Goal: Task Accomplishment & Management: Use online tool/utility

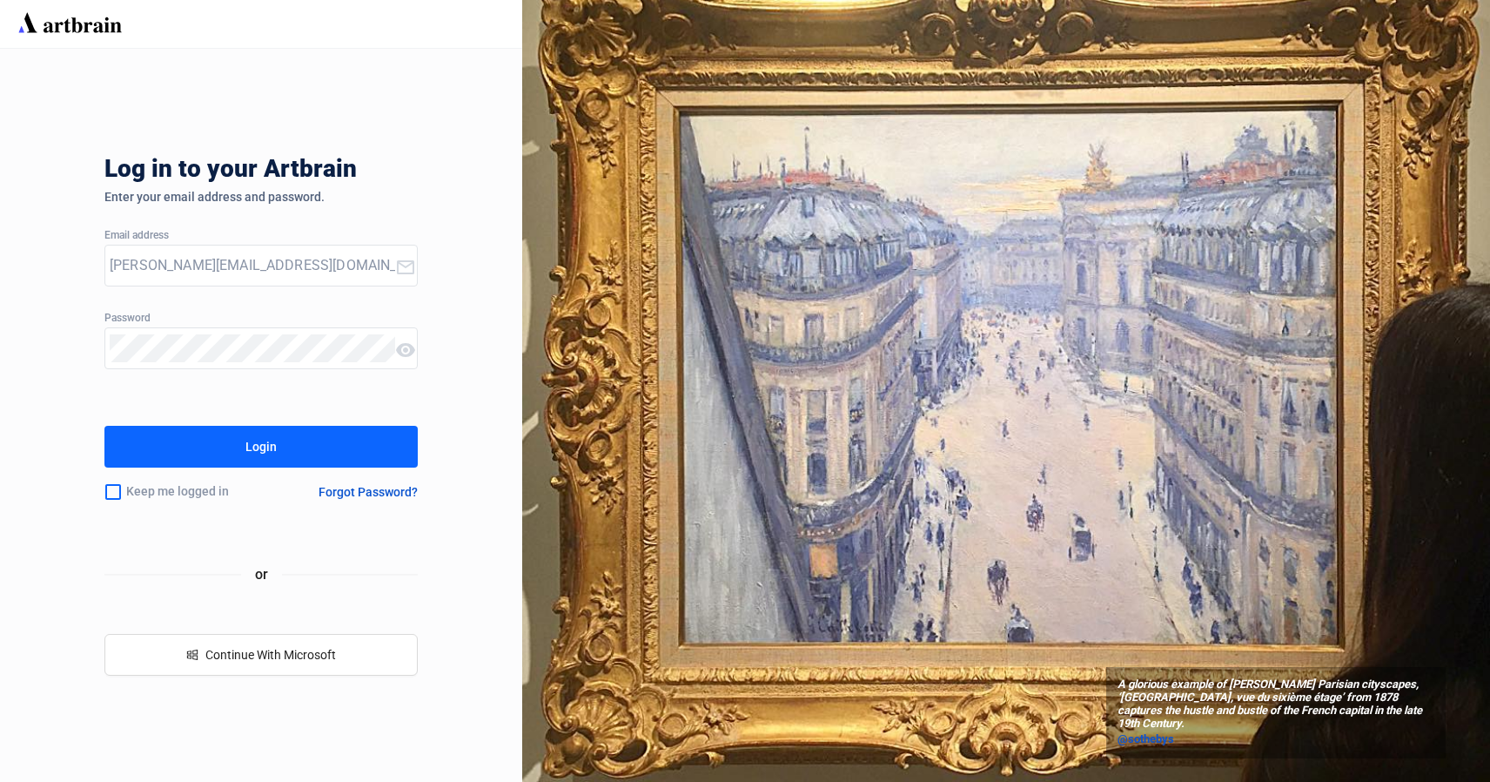
click at [251, 440] on div "Login" at bounding box center [260, 447] width 31 height 28
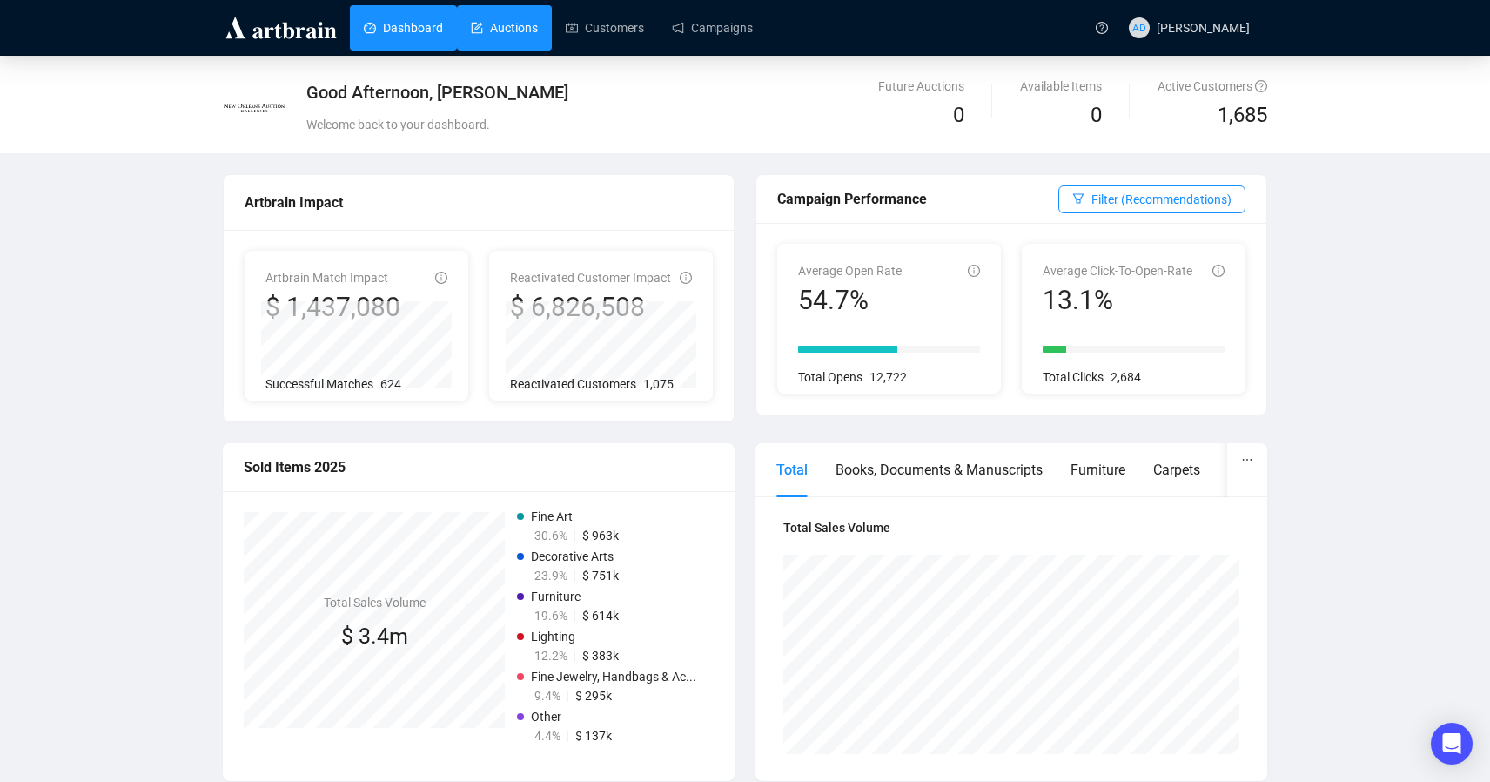
click at [524, 37] on link "Auctions" at bounding box center [504, 27] width 67 height 45
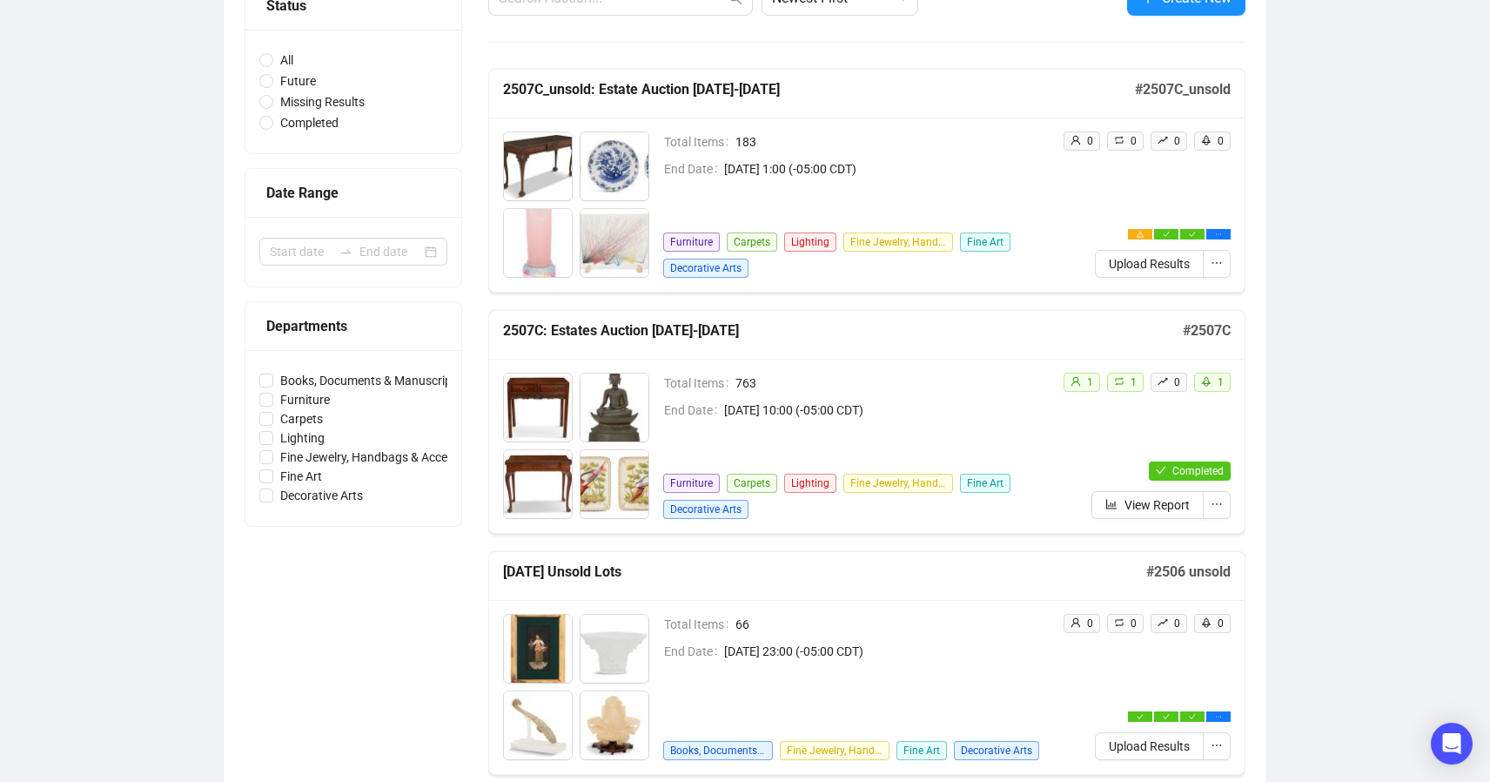
scroll to position [213, 0]
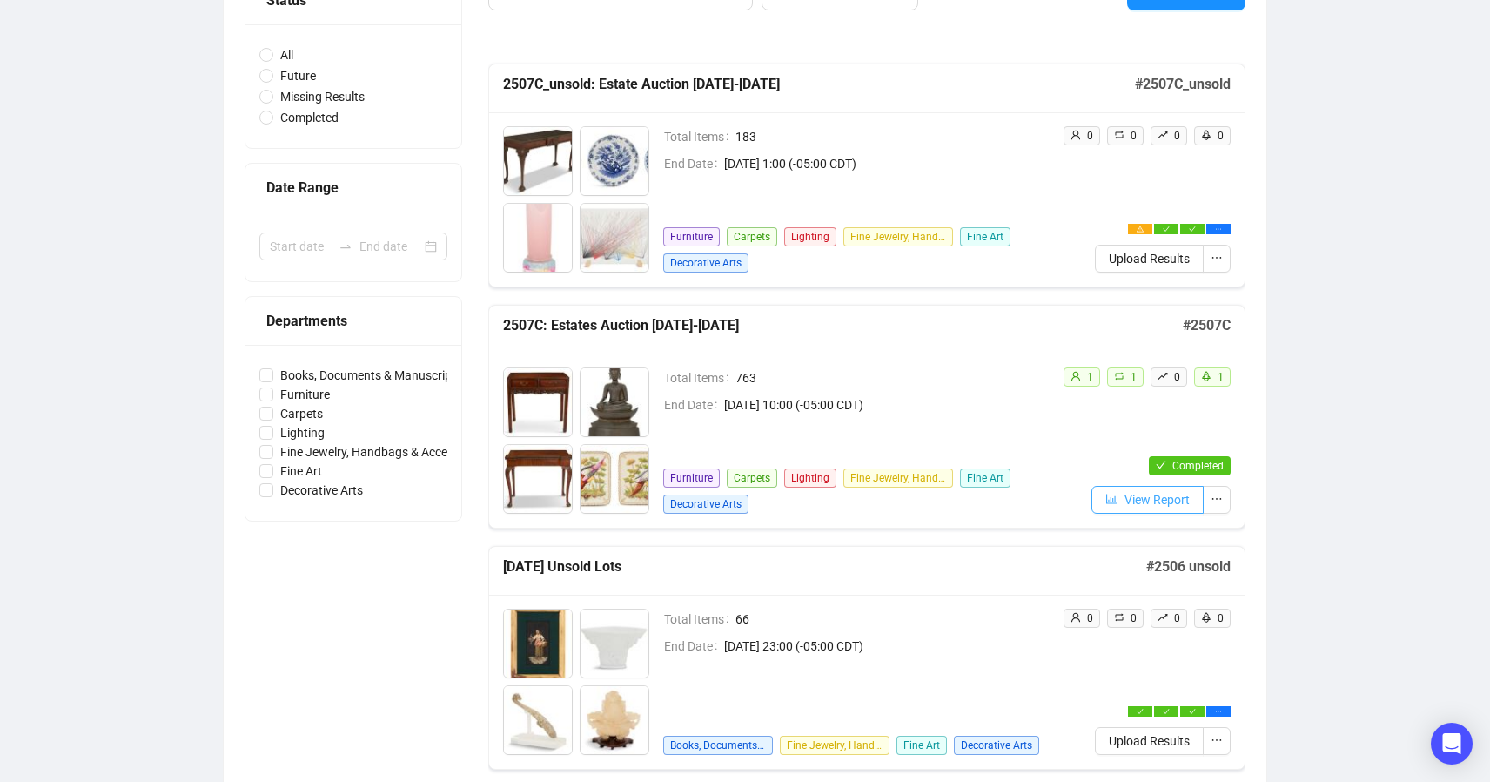
click at [1181, 503] on span "View Report" at bounding box center [1157, 499] width 65 height 19
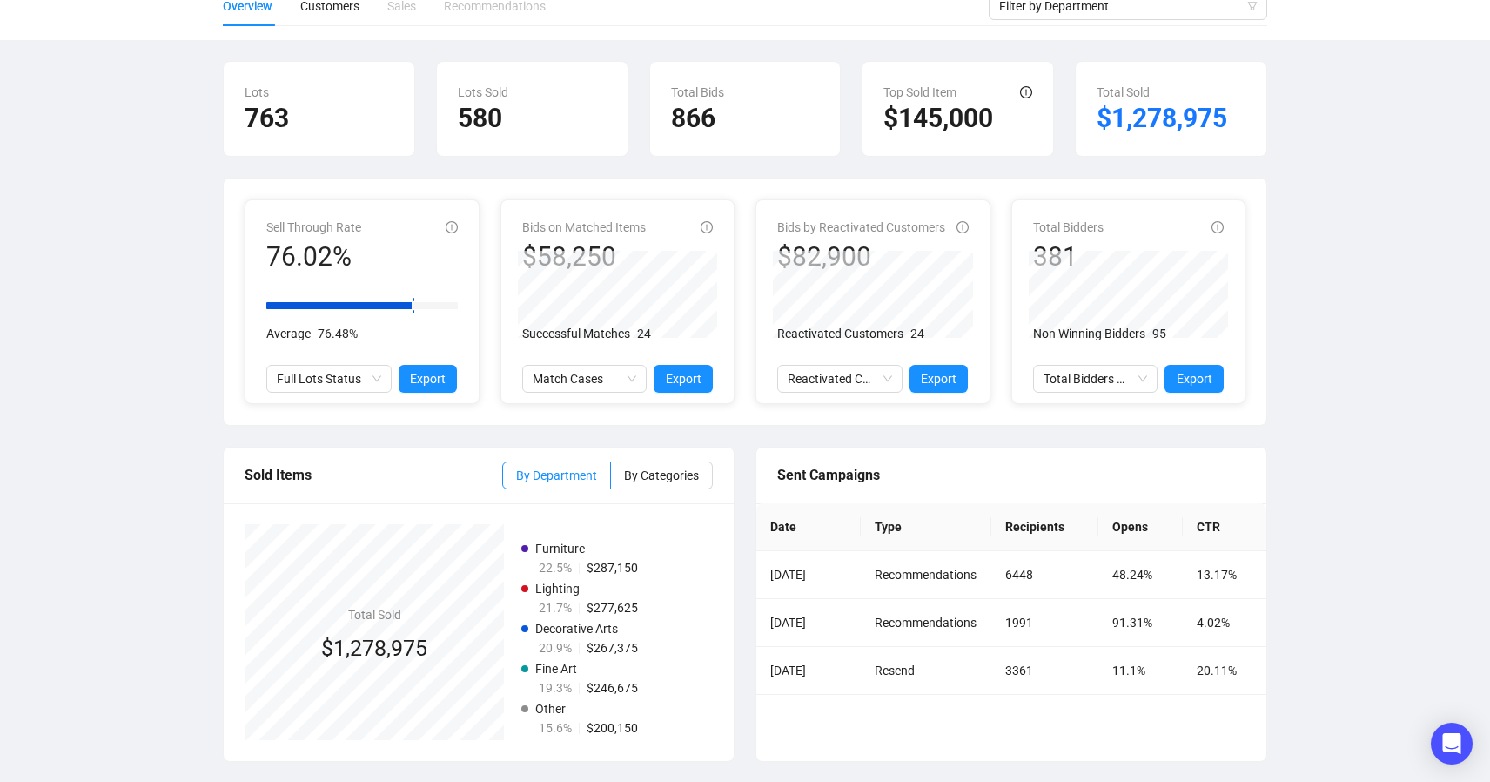
scroll to position [170, 0]
click at [639, 472] on span "By Categories" at bounding box center [661, 474] width 75 height 14
click at [611, 479] on input "By Categories" at bounding box center [611, 479] width 0 height 0
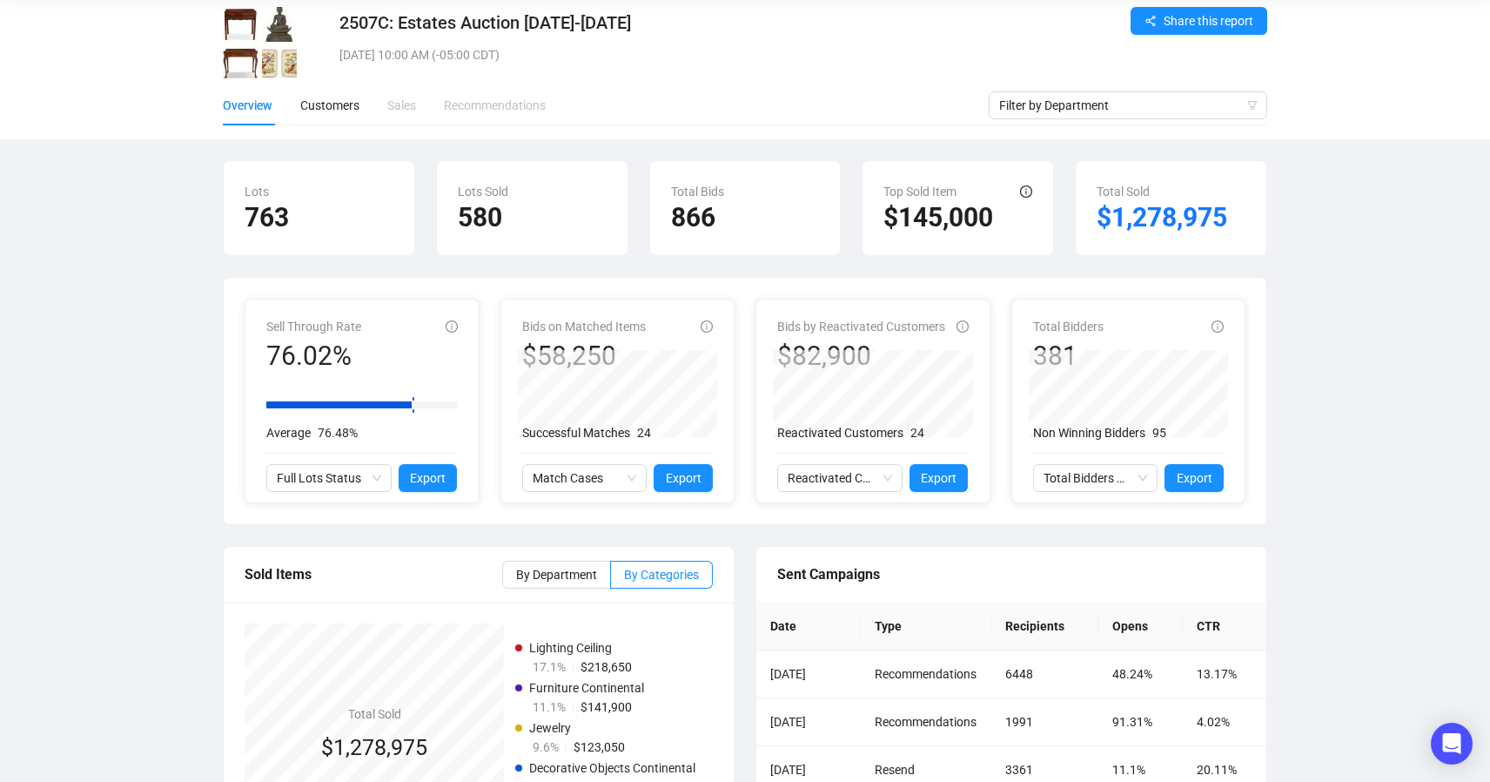
scroll to position [56, 0]
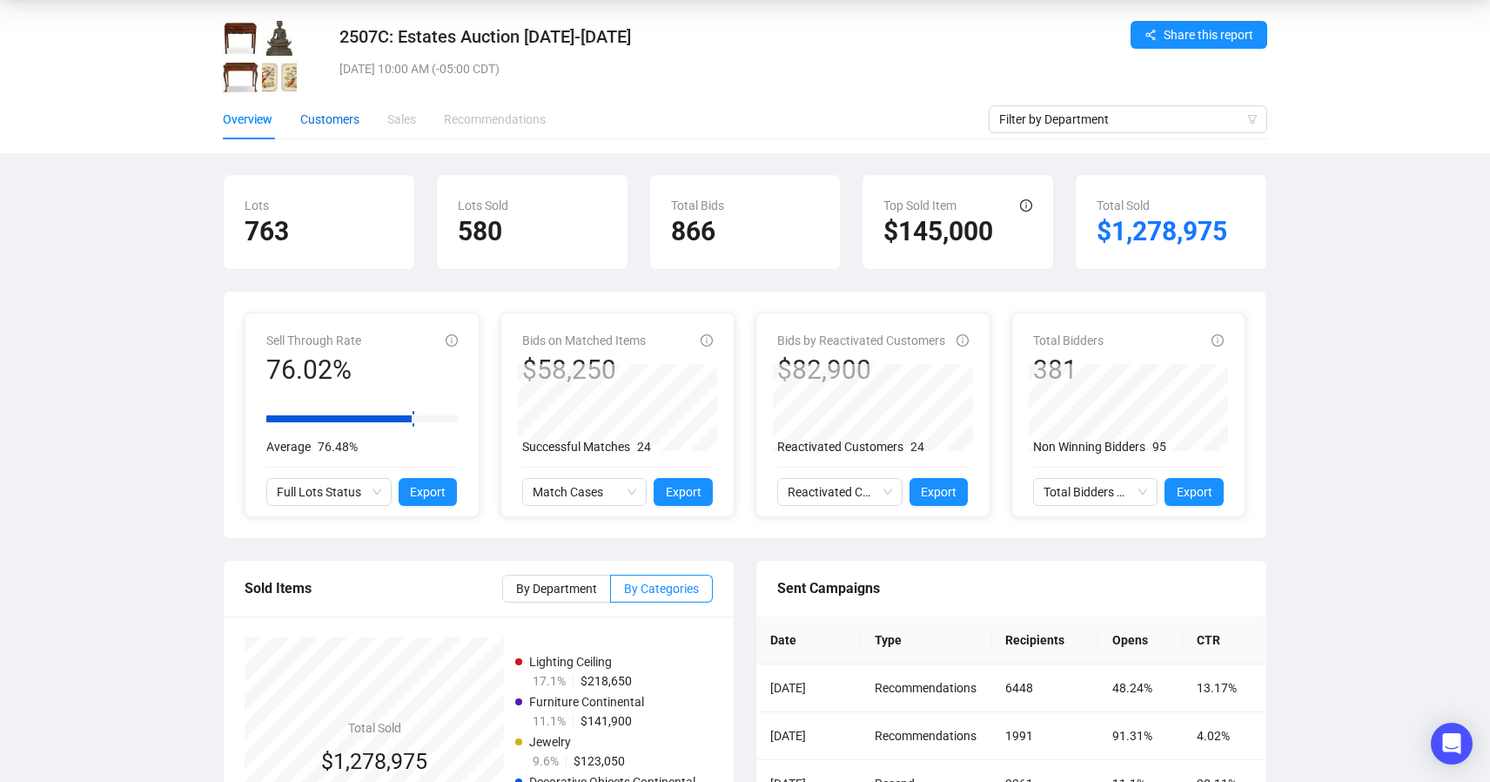
click at [353, 114] on div "Customers" at bounding box center [329, 119] width 59 height 19
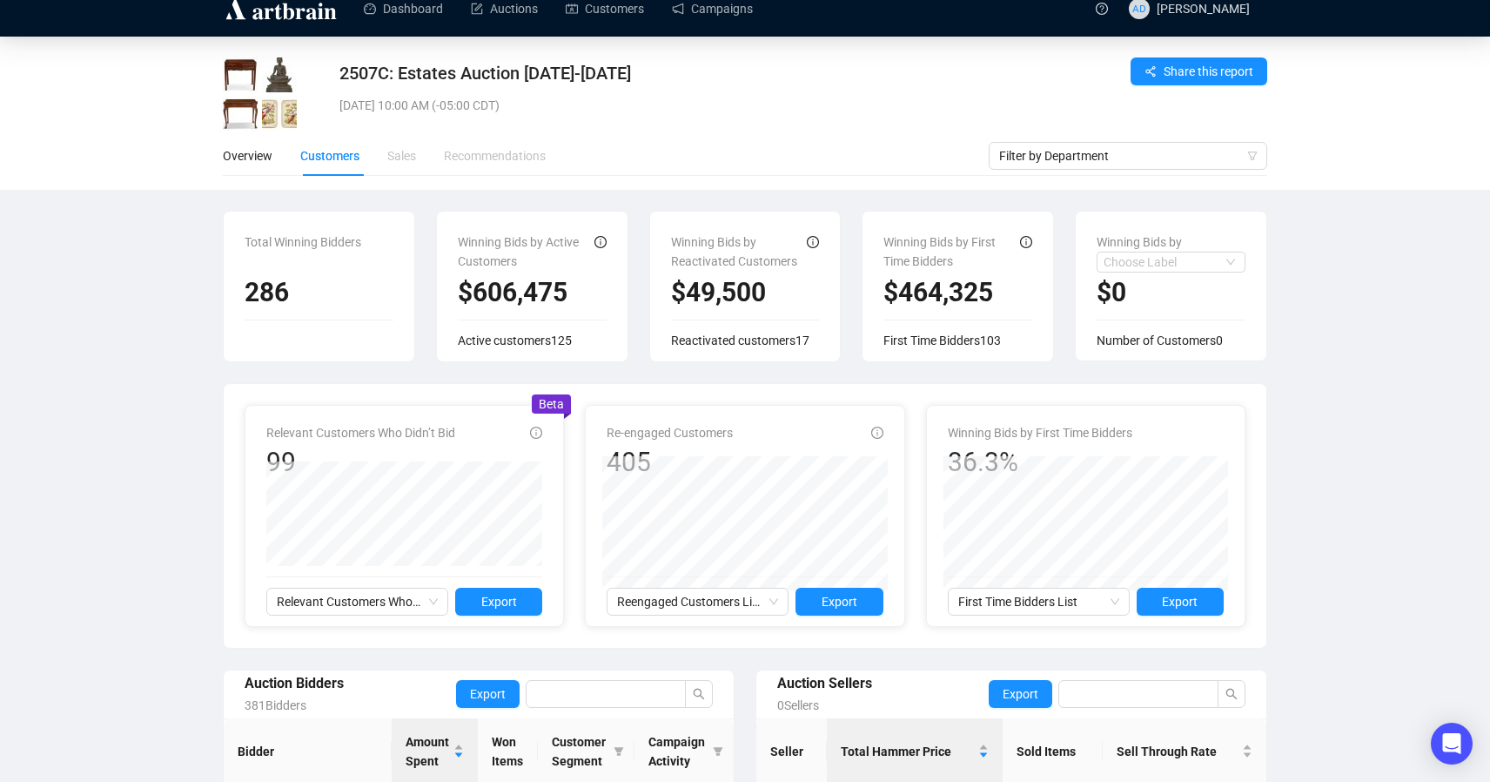
scroll to position [16, 0]
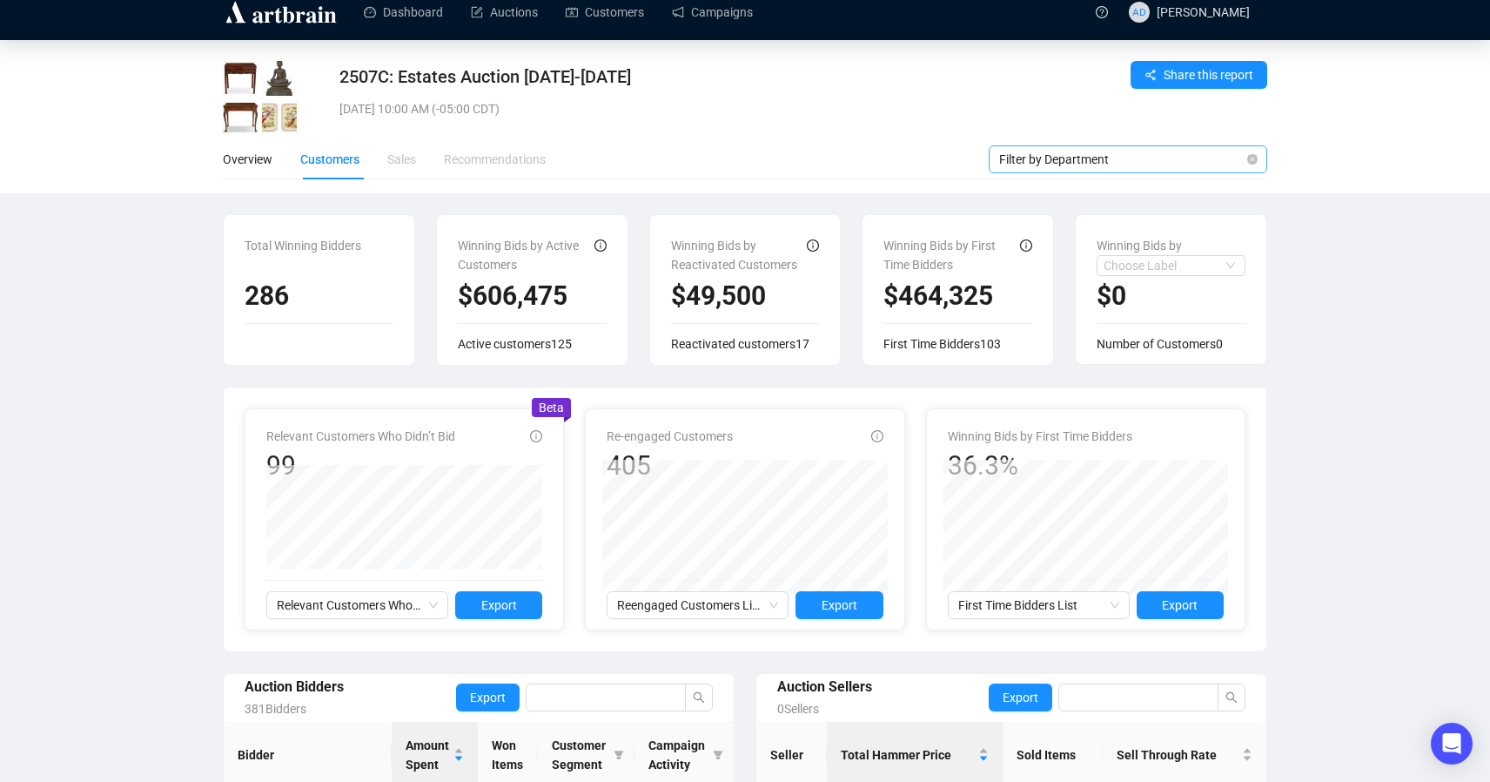
click at [1001, 161] on span "Filter by Department" at bounding box center [1128, 159] width 258 height 26
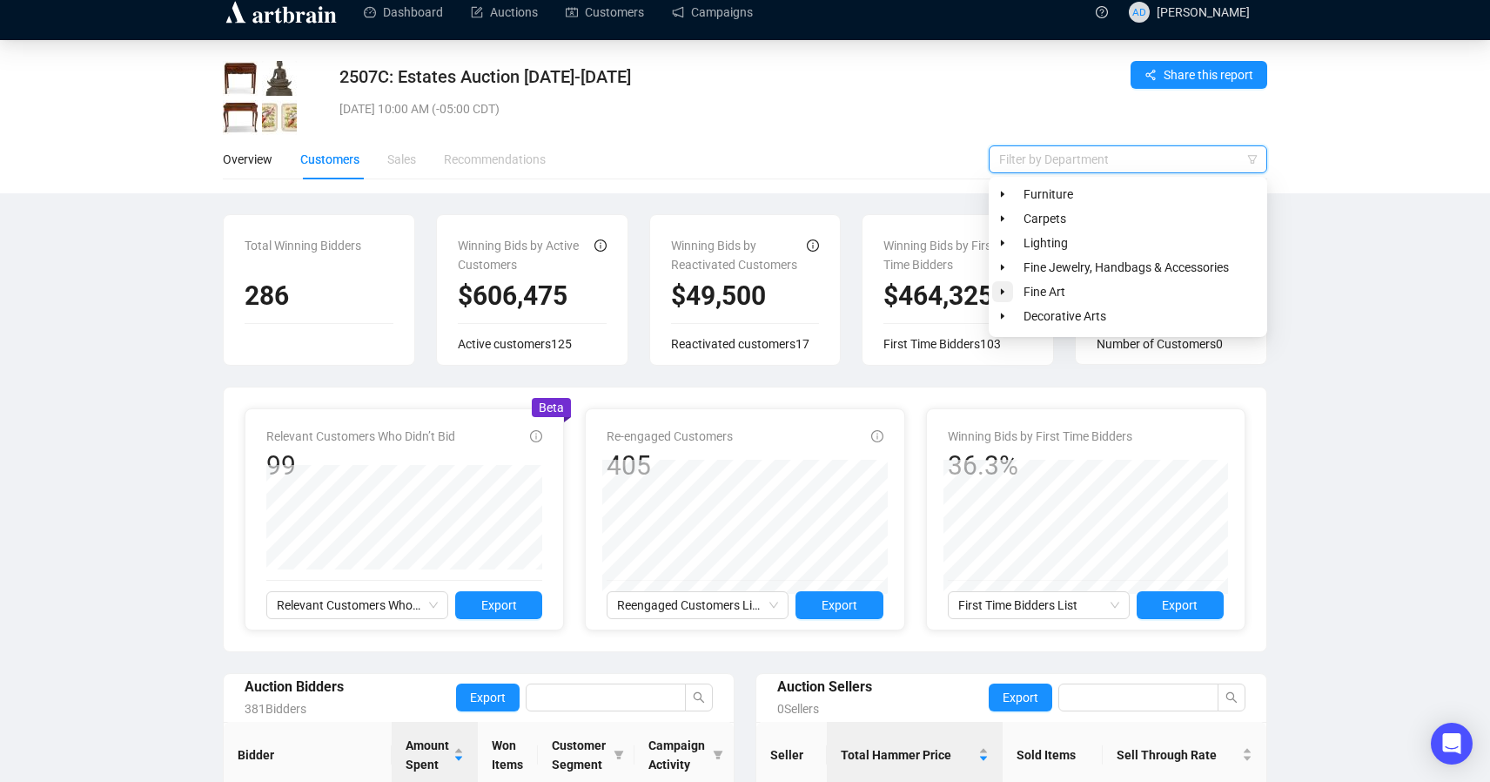
click at [1003, 292] on icon "caret-down" at bounding box center [1002, 292] width 3 height 6
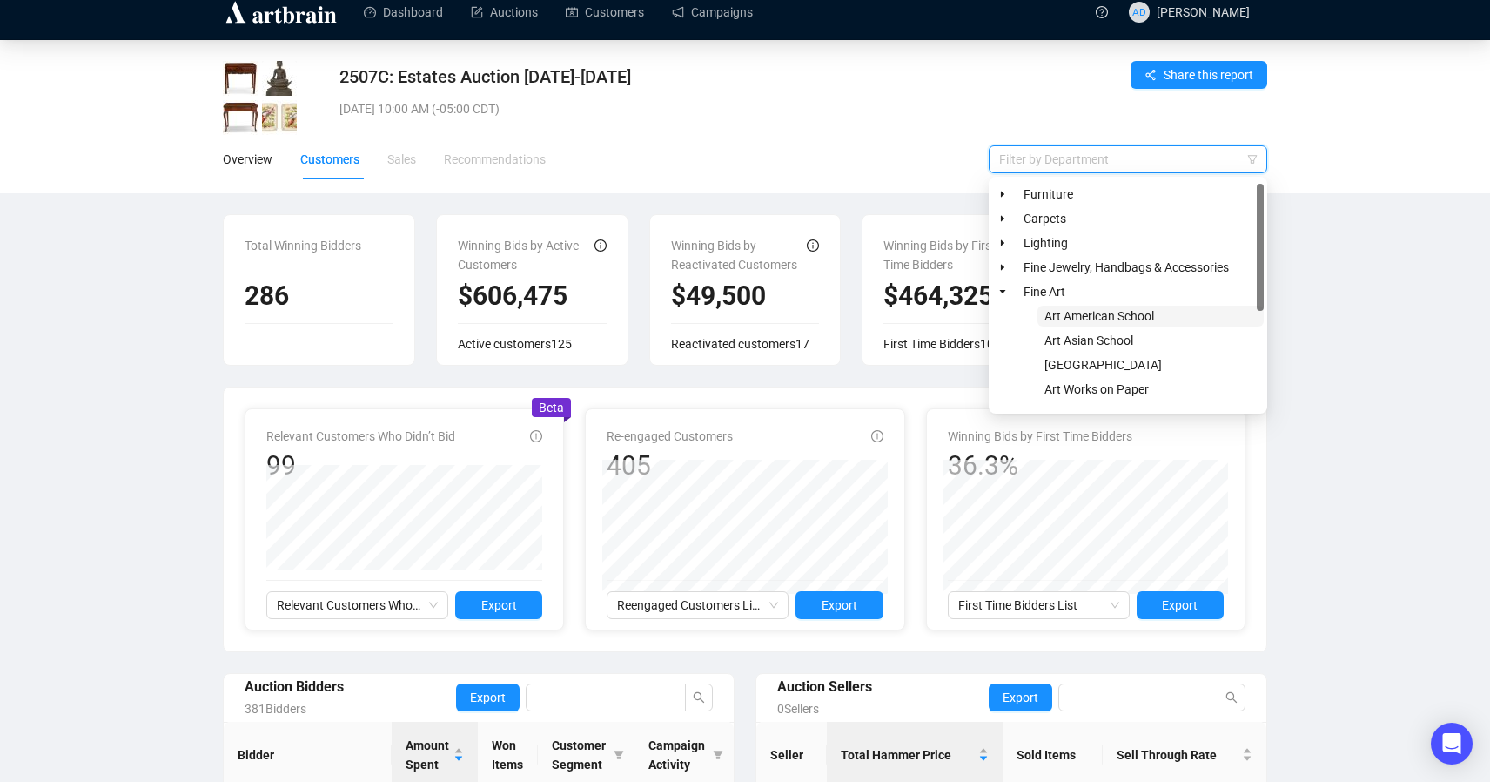
click at [1075, 323] on span "Art American School" at bounding box center [1151, 316] width 226 height 21
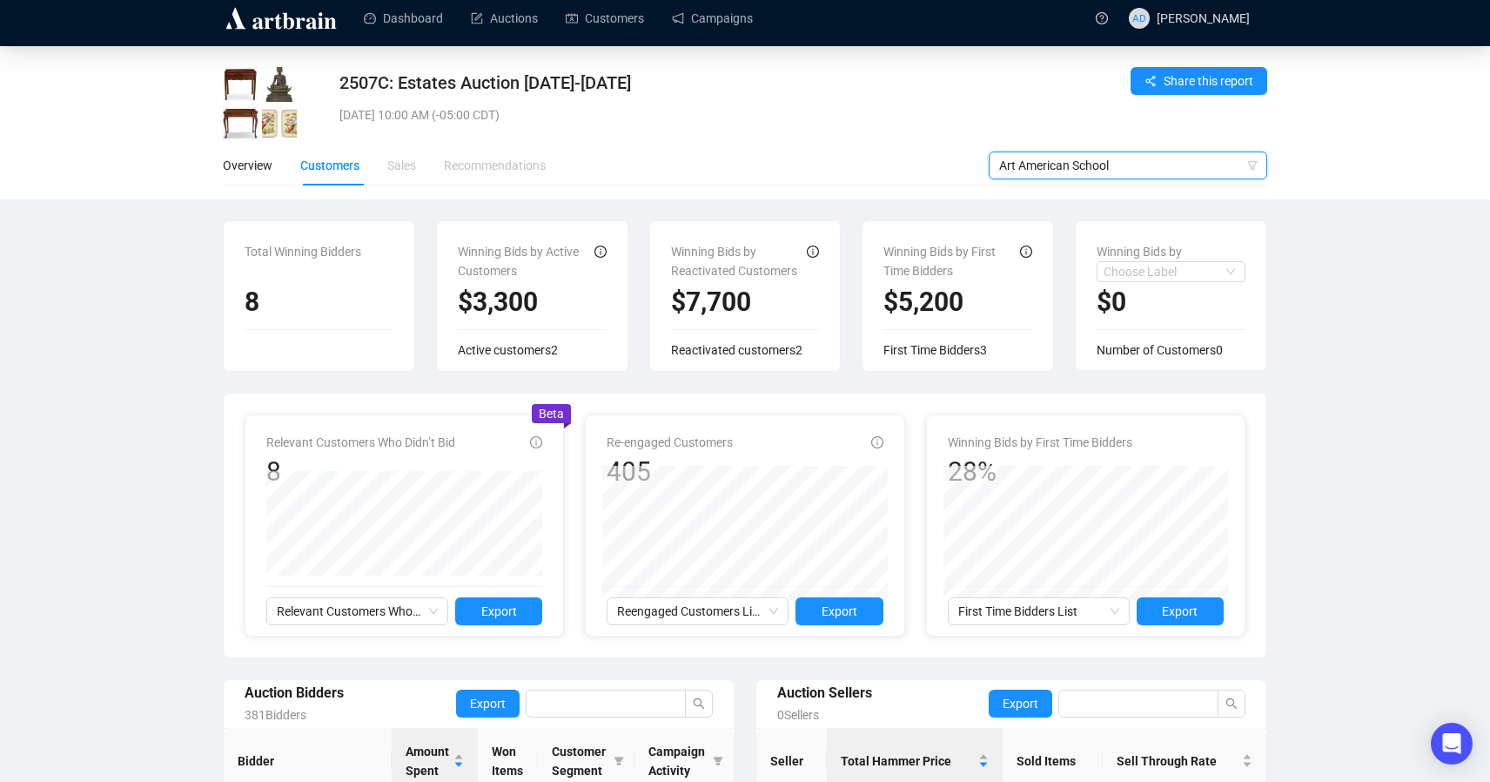
scroll to position [0, 0]
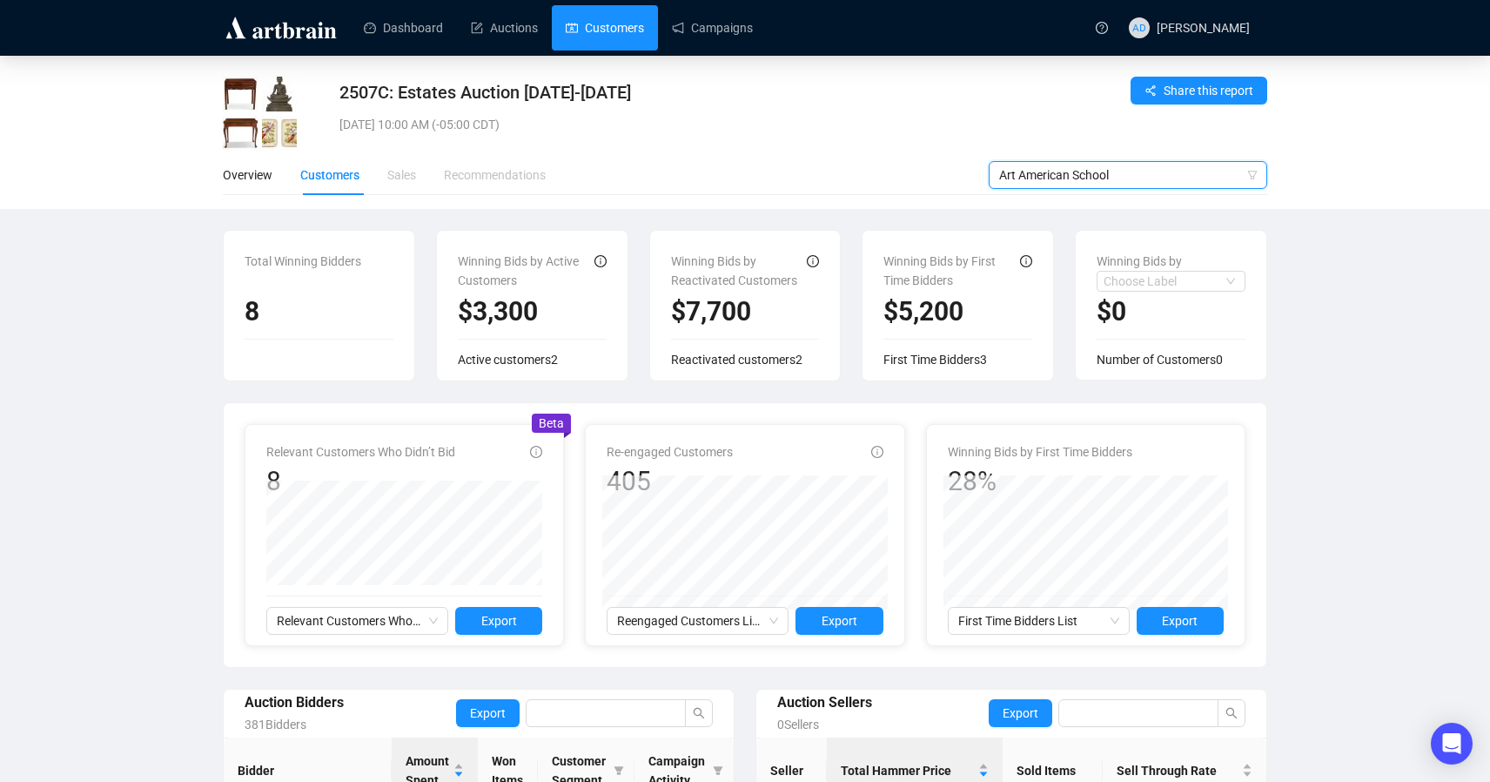
click at [577, 36] on link "Customers" at bounding box center [605, 27] width 78 height 45
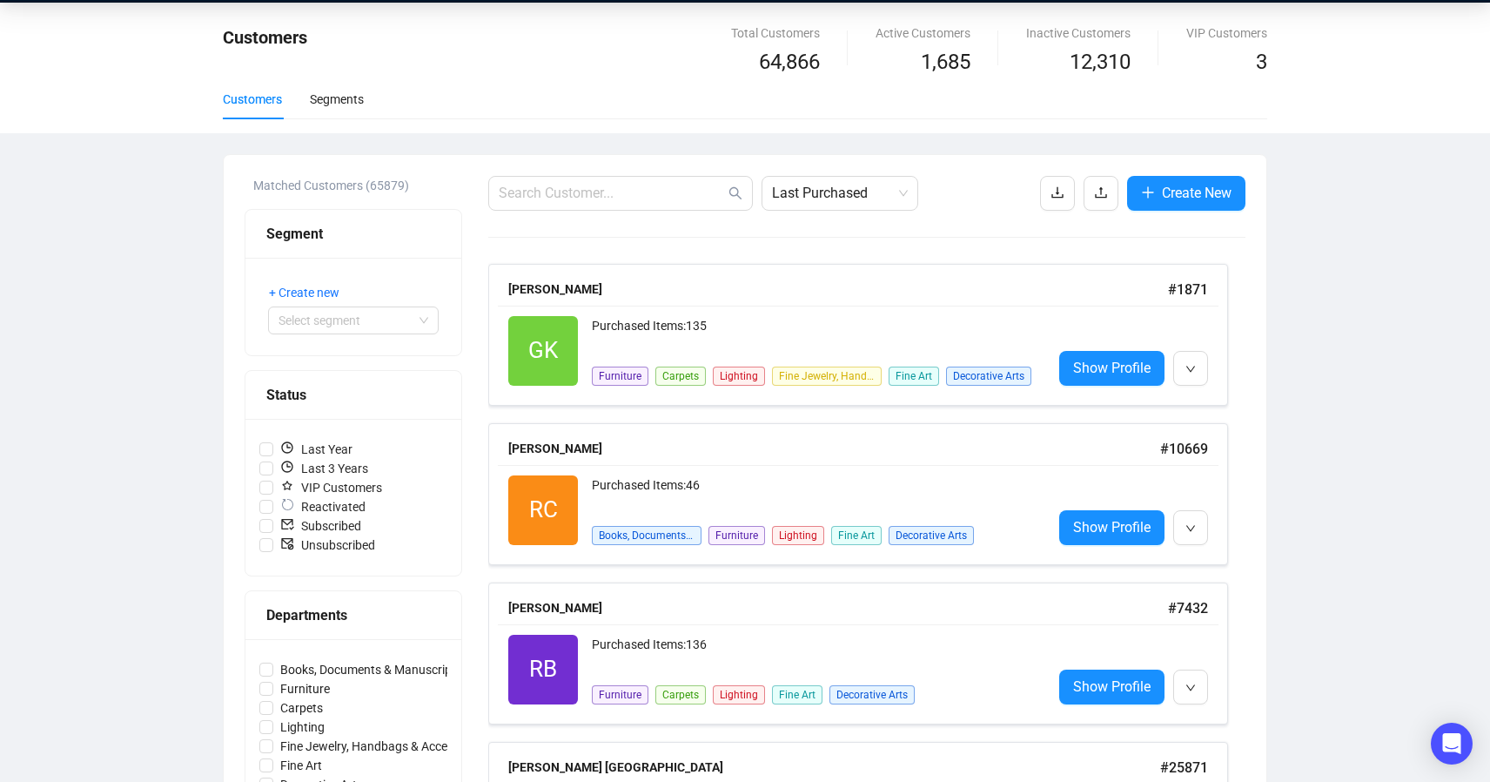
scroll to position [63, 0]
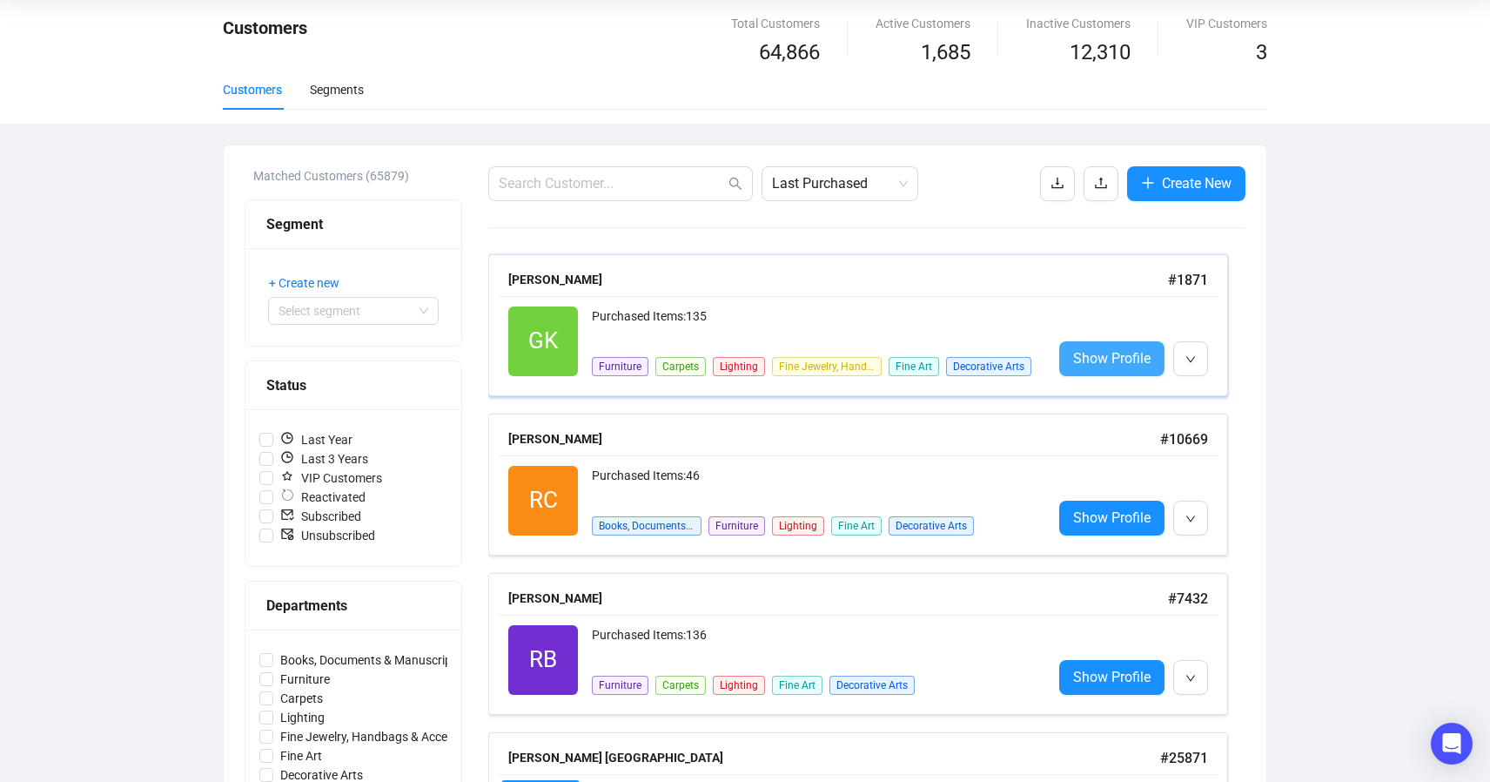
click at [1090, 361] on span "Show Profile" at bounding box center [1111, 358] width 77 height 22
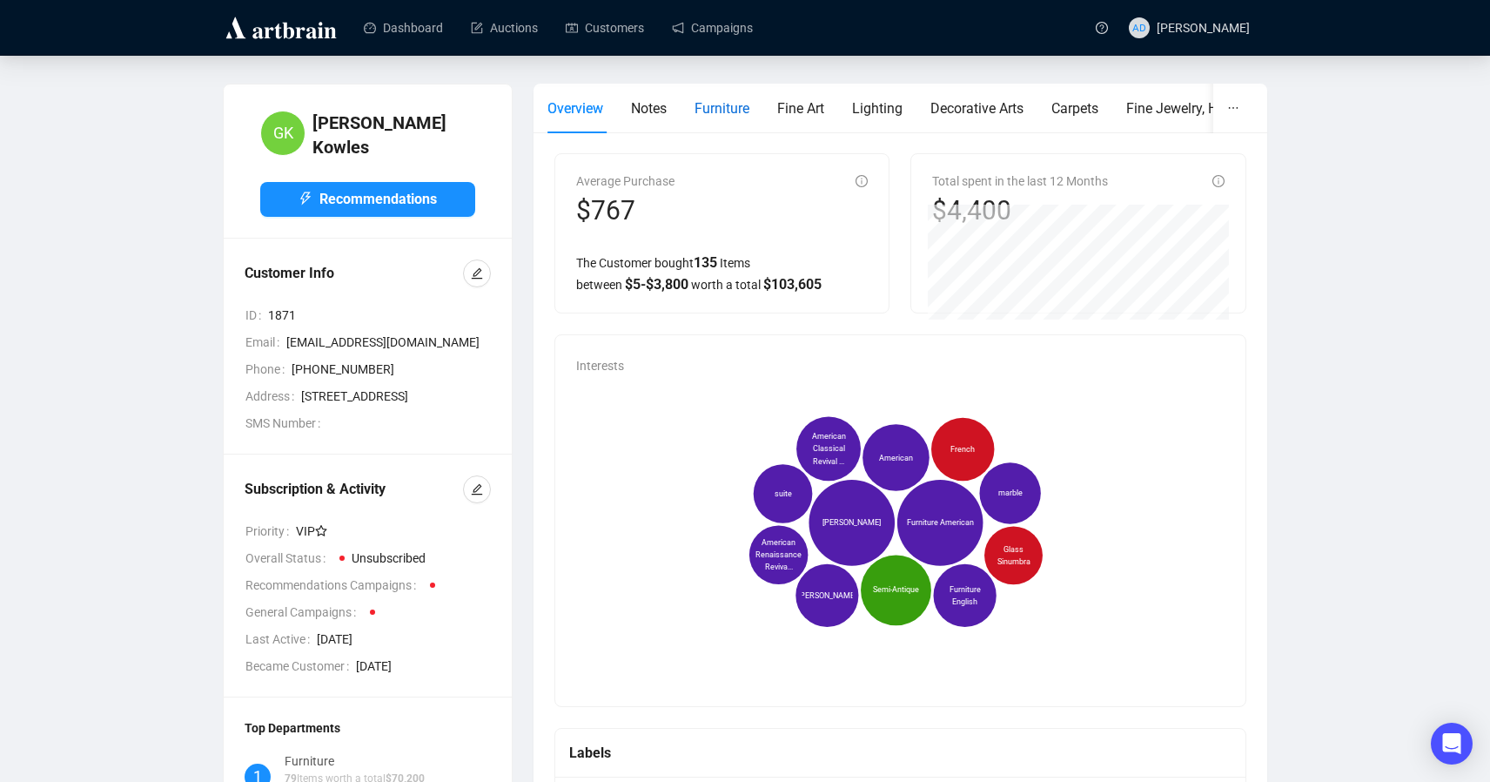
click at [709, 117] on div "Furniture" at bounding box center [722, 108] width 55 height 22
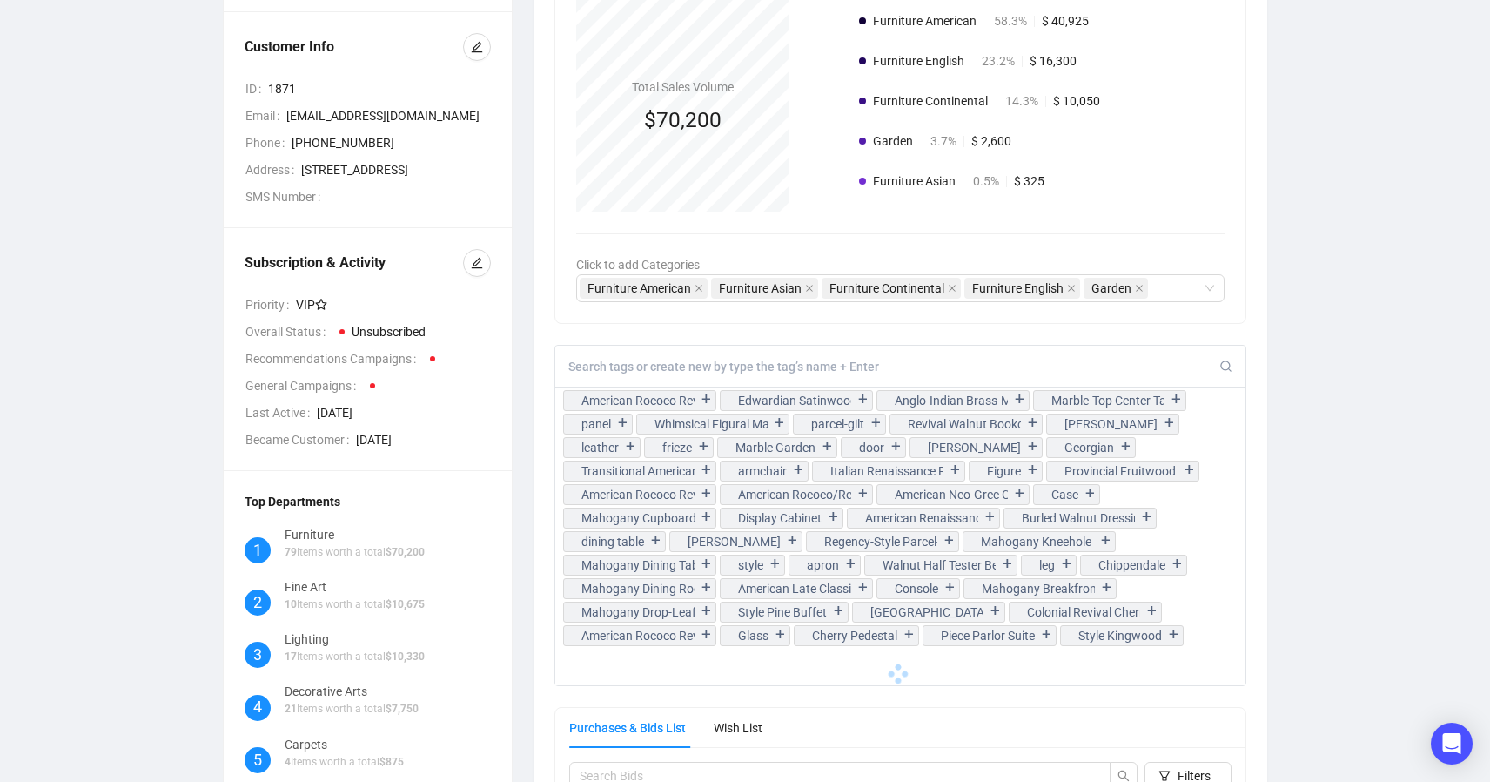
scroll to position [141, 0]
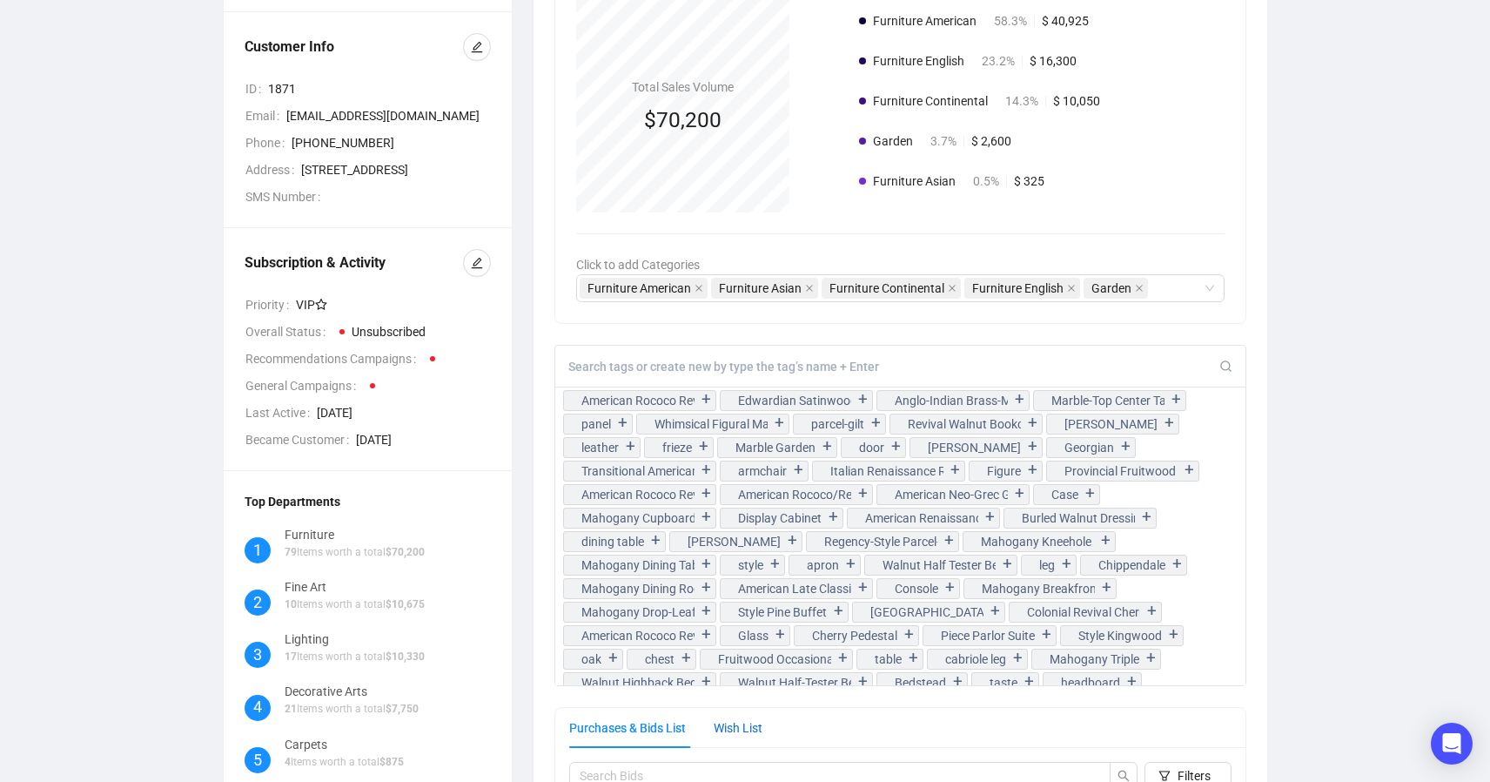
click at [750, 732] on div "Wish List" at bounding box center [738, 727] width 49 height 19
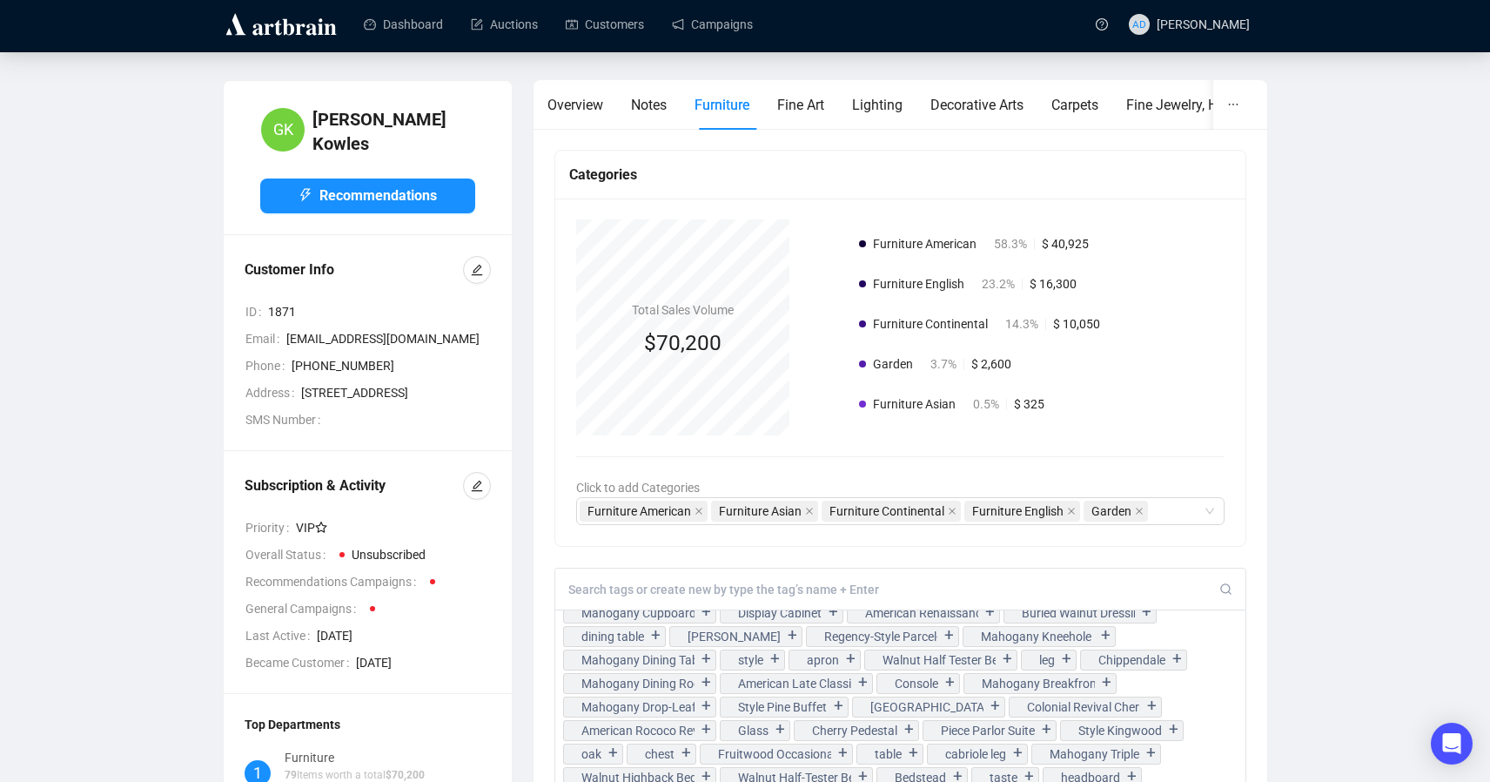
scroll to position [0, 0]
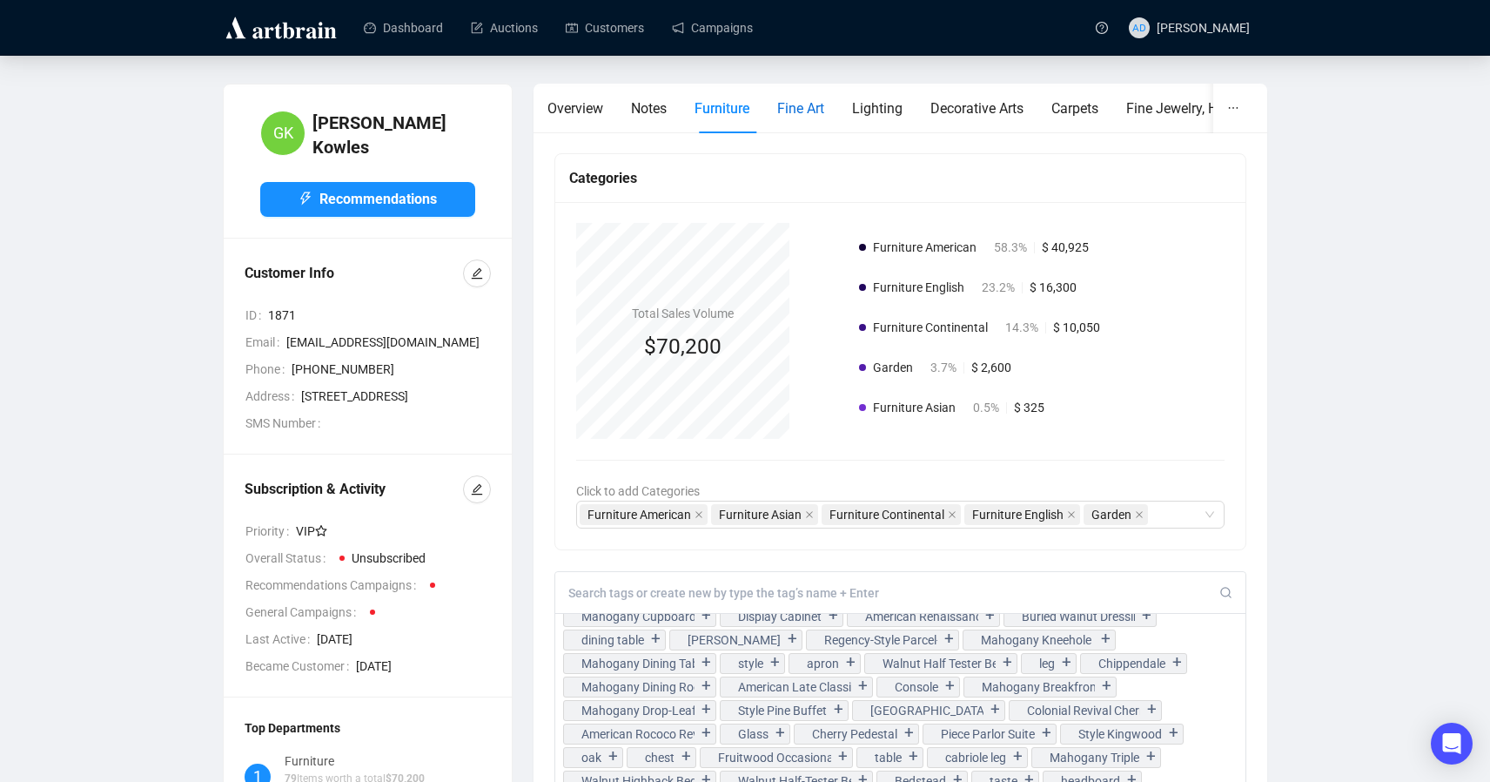
click at [810, 118] on div "Fine Art" at bounding box center [800, 108] width 47 height 22
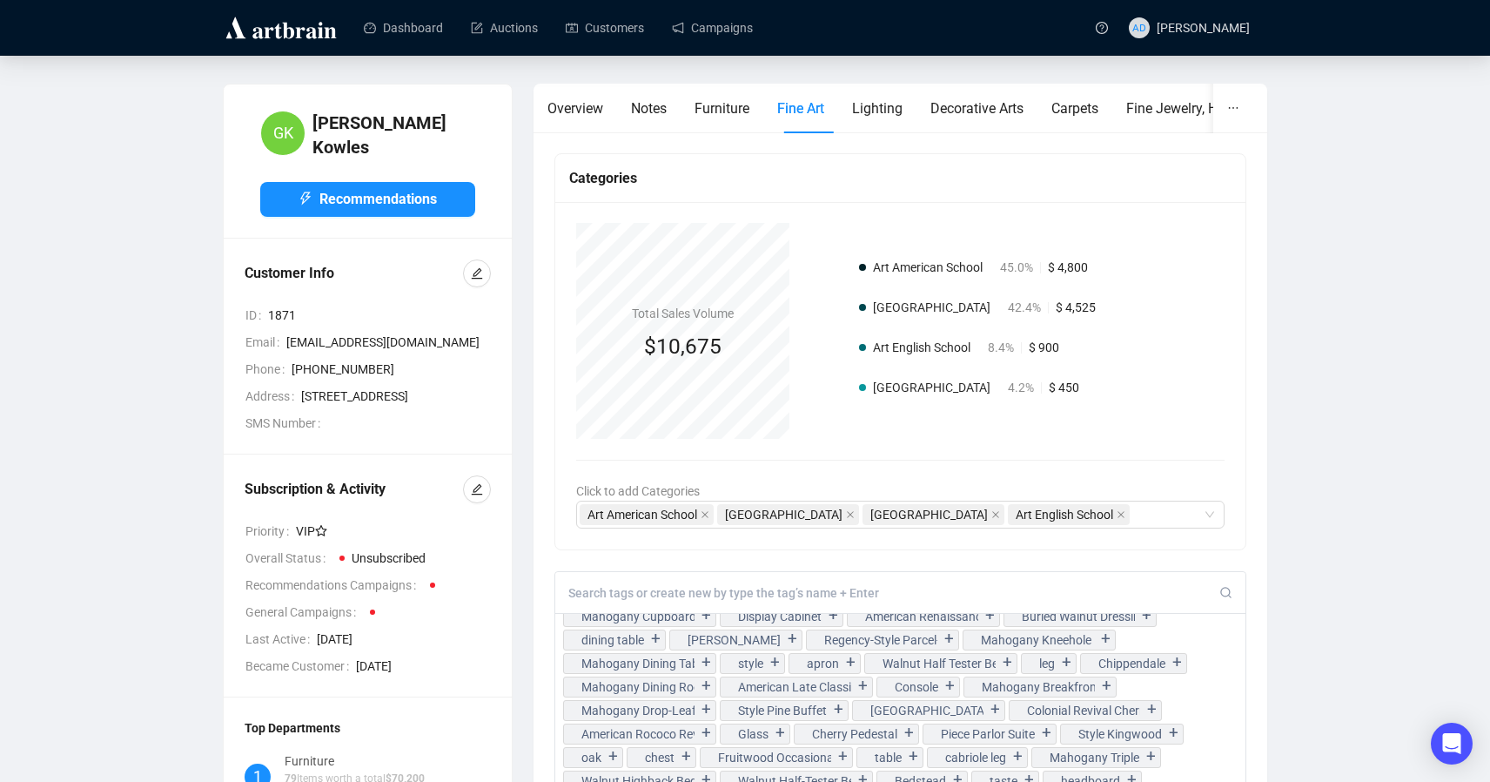
scroll to position [2, 0]
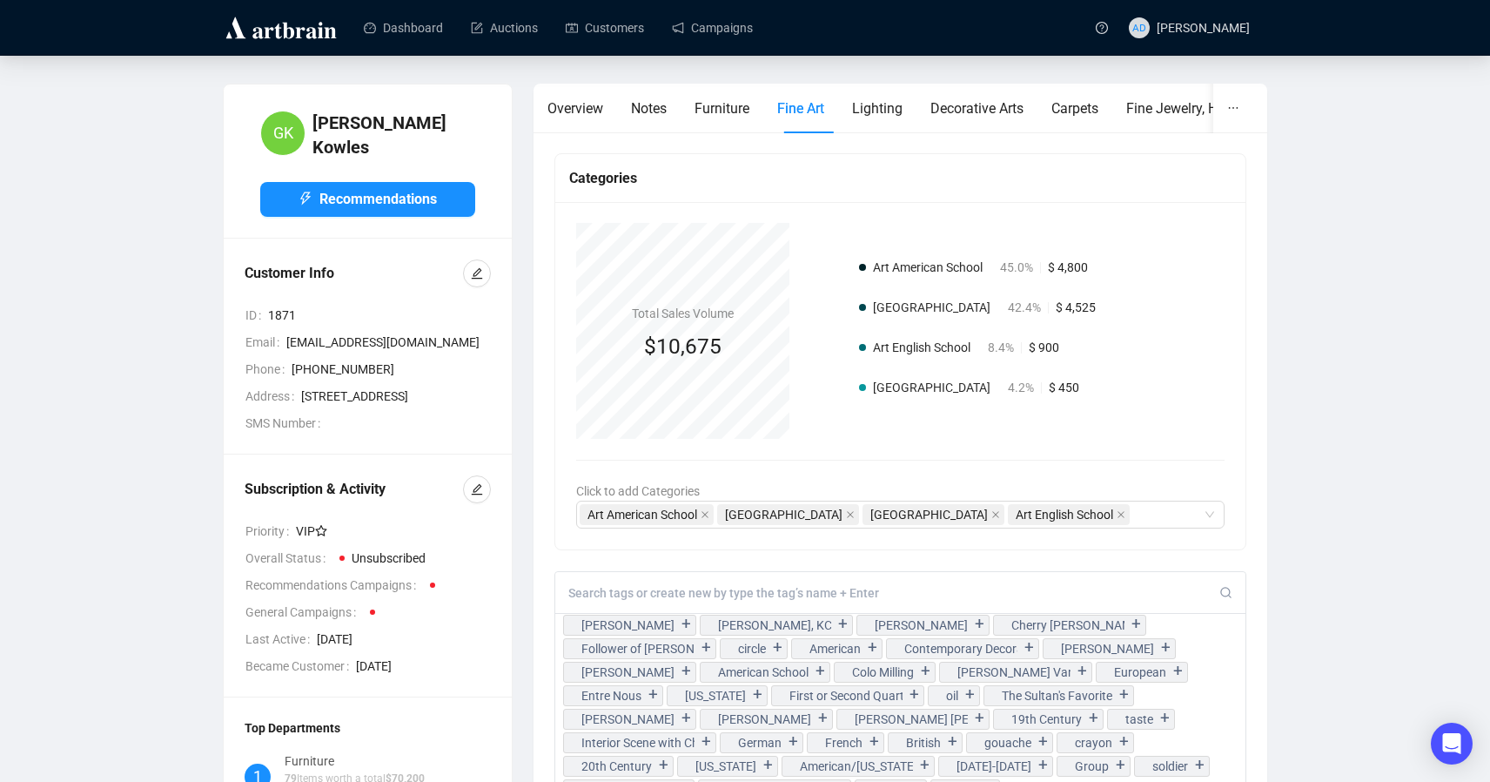
click at [319, 35] on img at bounding box center [281, 28] width 117 height 28
click at [374, 50] on div "Dashboard Auctions Customers Campaigns" at bounding box center [715, 27] width 741 height 55
click at [385, 25] on link "Dashboard" at bounding box center [403, 27] width 79 height 45
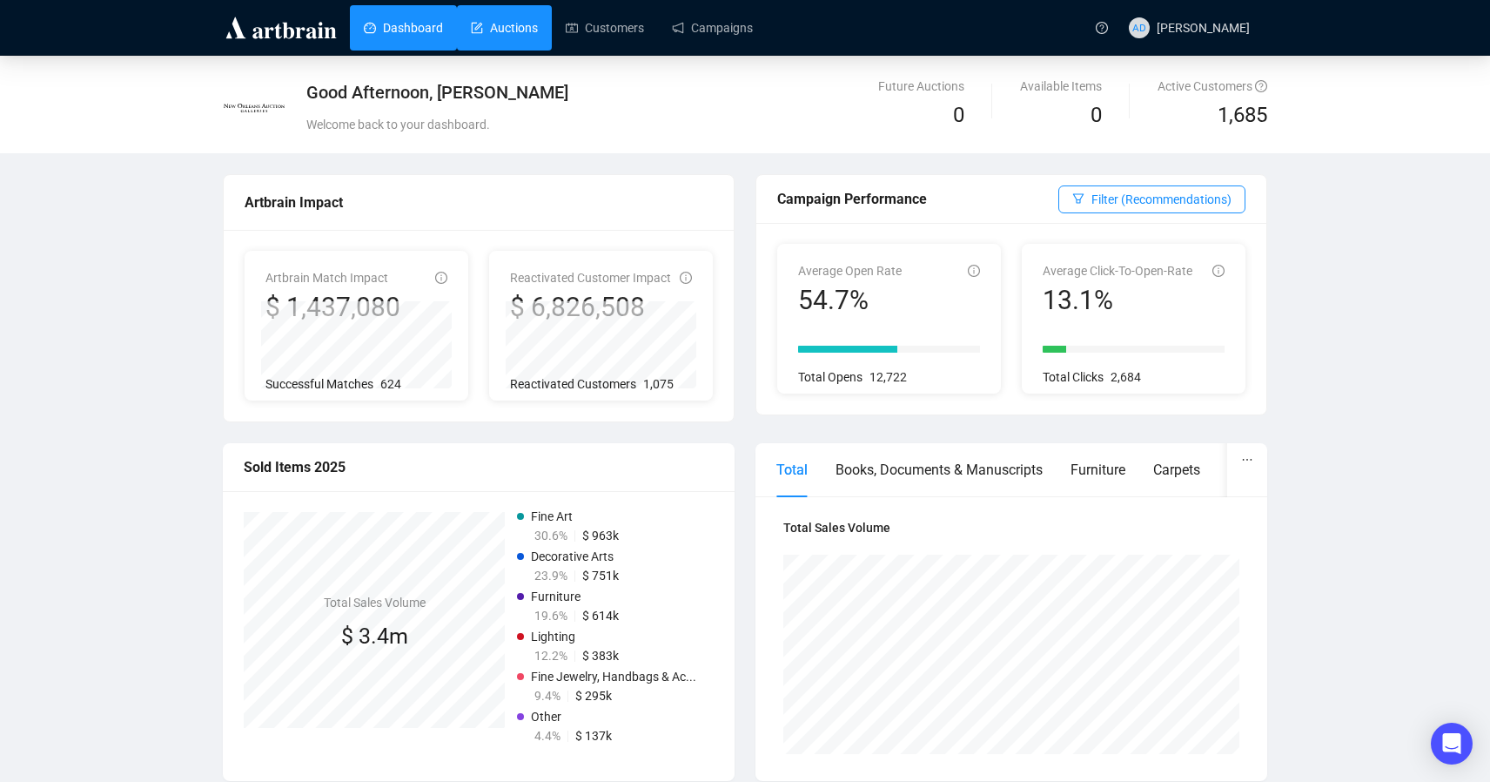
click at [498, 15] on link "Auctions" at bounding box center [504, 27] width 67 height 45
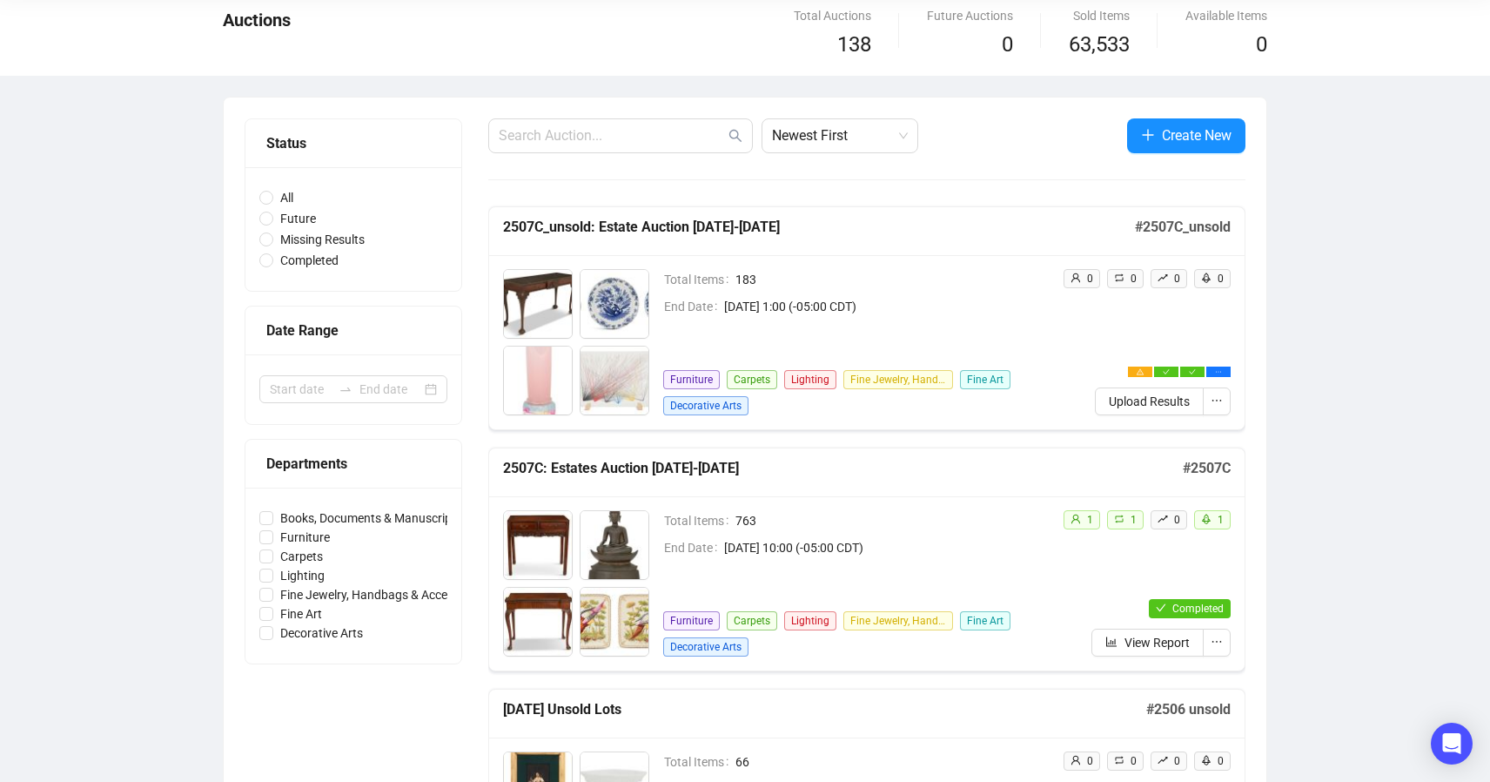
scroll to position [71, 0]
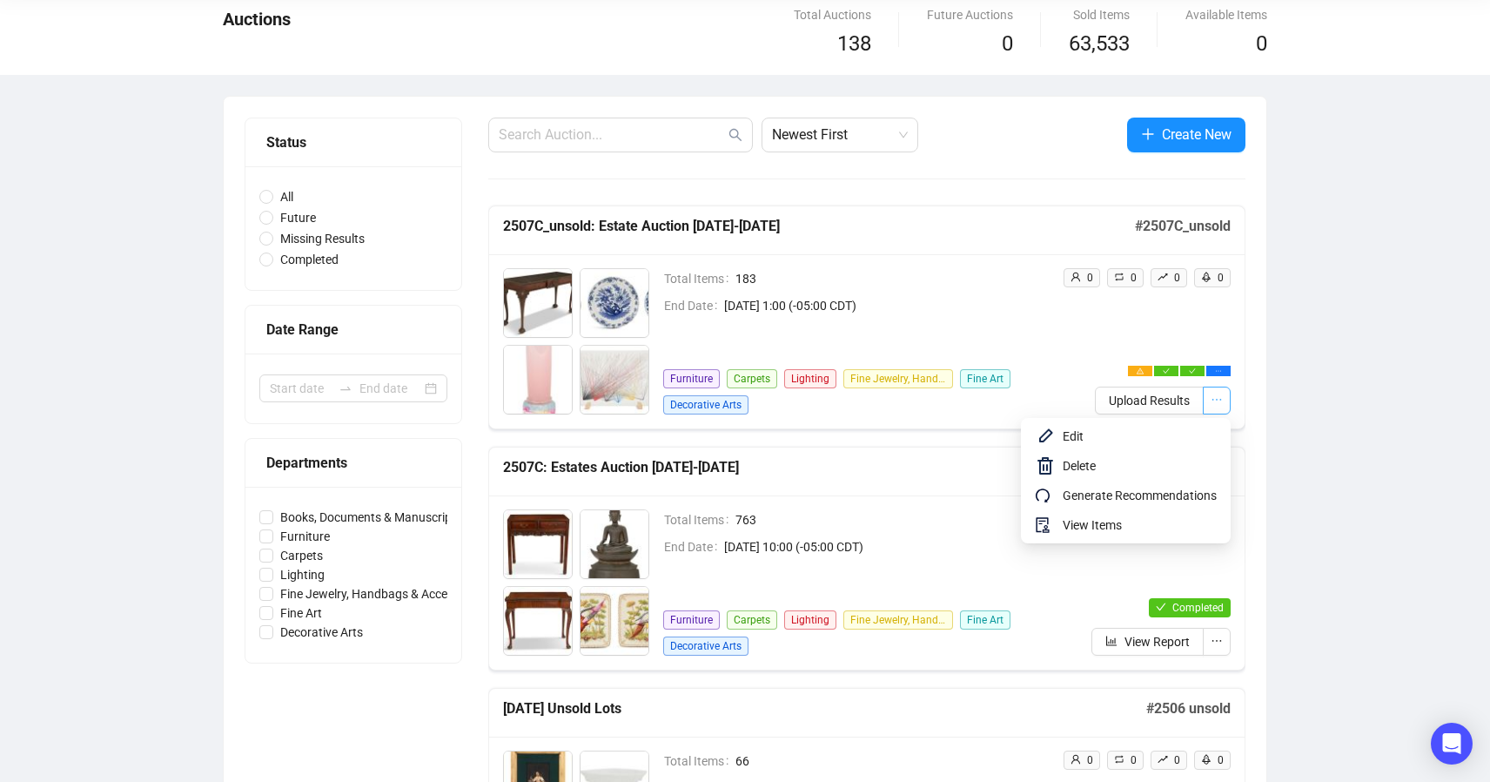
click at [1213, 402] on icon "ellipsis" at bounding box center [1217, 399] width 12 height 12
click at [1184, 529] on span "View Items" at bounding box center [1140, 524] width 154 height 19
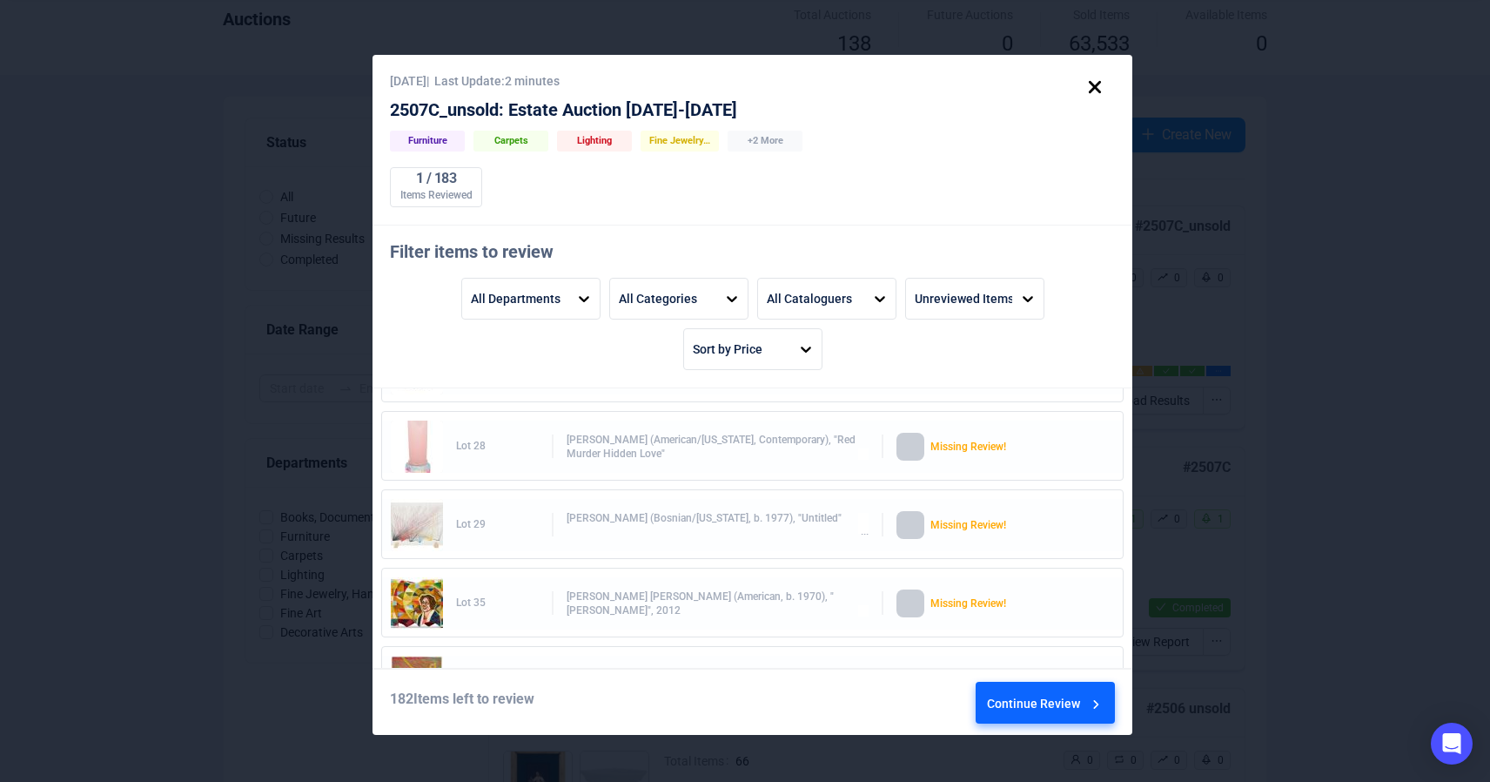
scroll to position [104, 0]
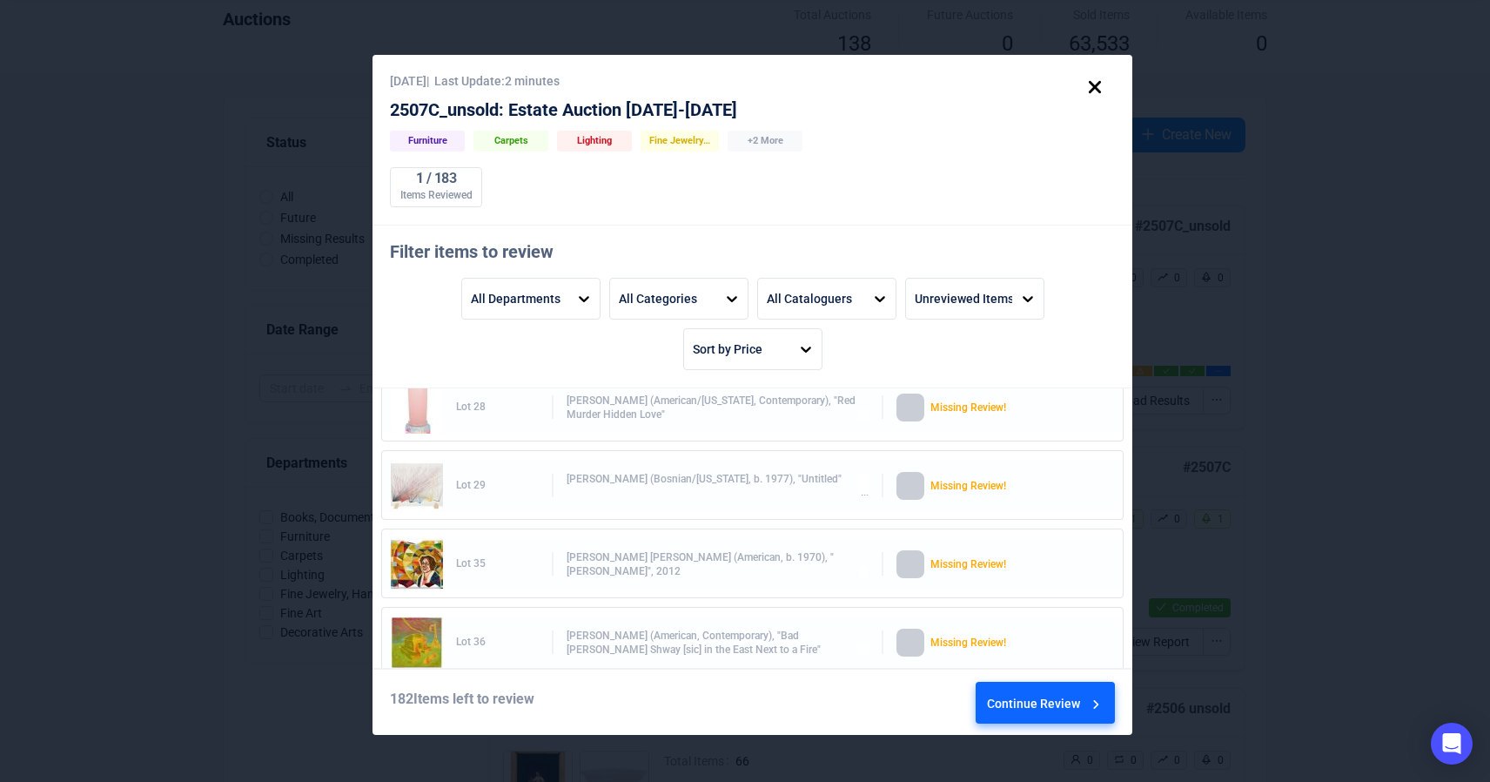
click at [1063, 702] on div "Continue Review" at bounding box center [1046, 705] width 118 height 47
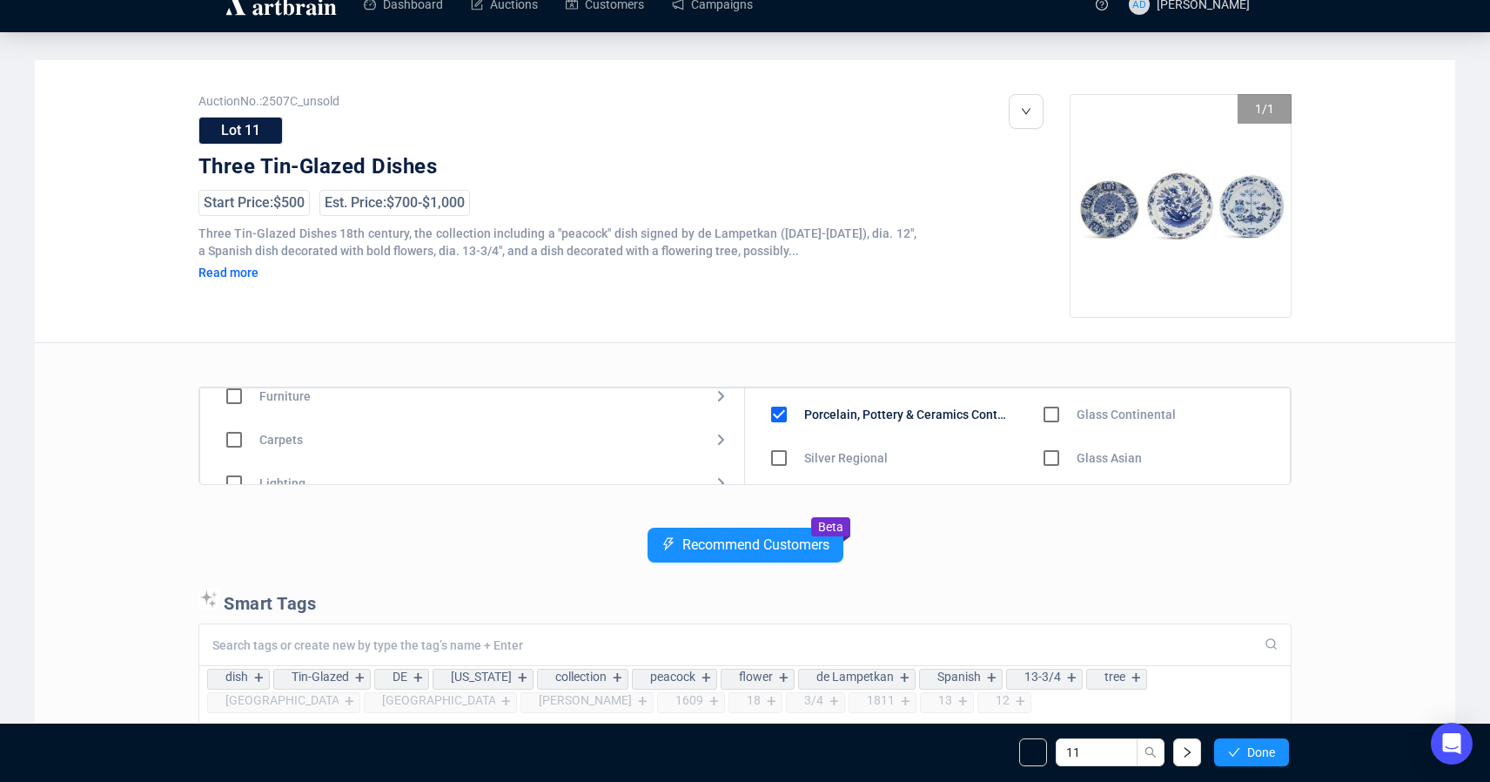
scroll to position [24, 0]
click at [729, 556] on button "Recommend Customers" at bounding box center [746, 544] width 196 height 35
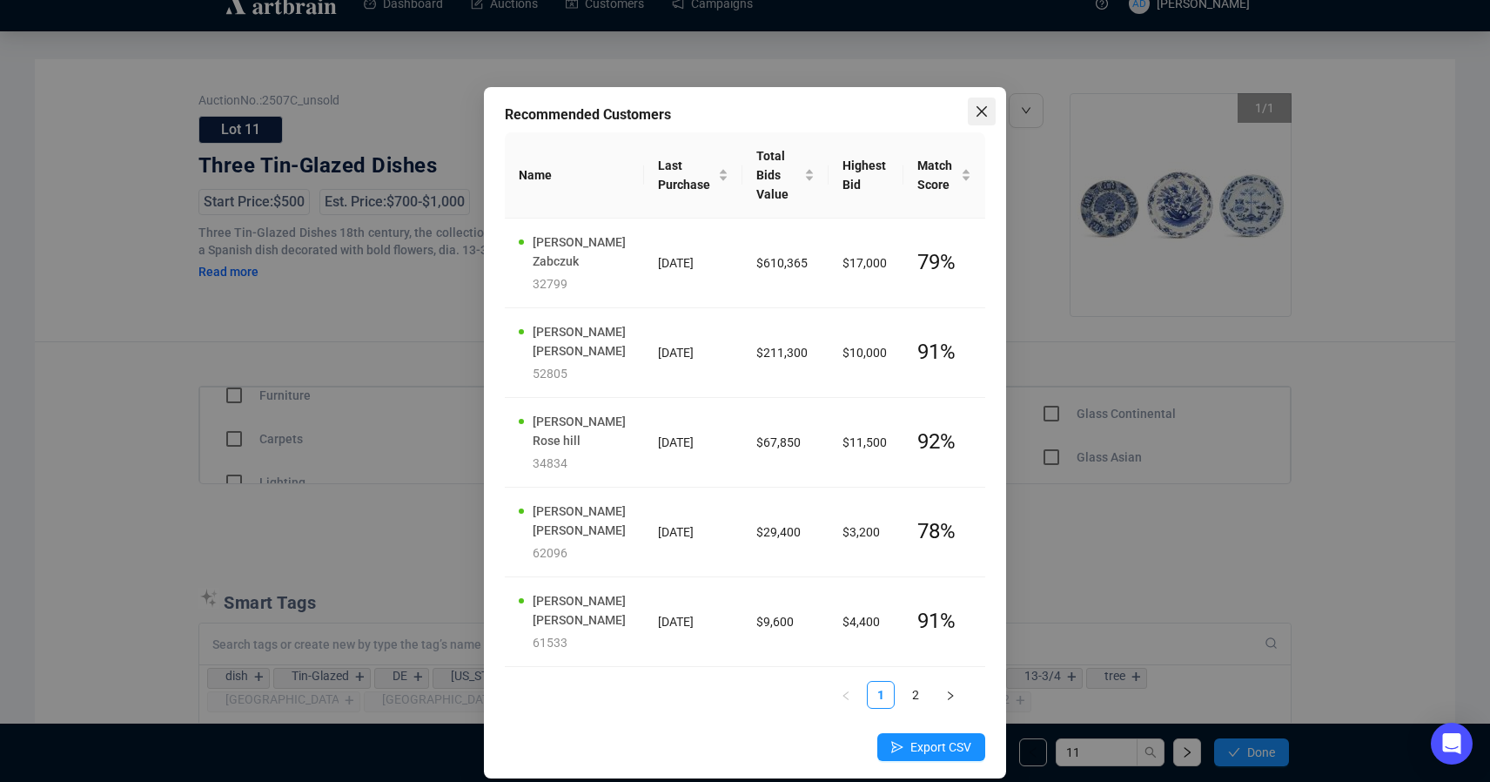
click at [982, 110] on icon "close" at bounding box center [982, 111] width 10 height 10
